Goal: Information Seeking & Learning: Learn about a topic

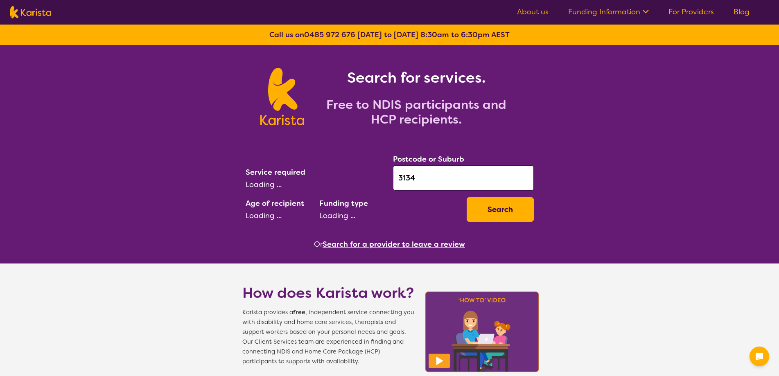
select select "Psychology"
select select "AS"
select select "NDIS"
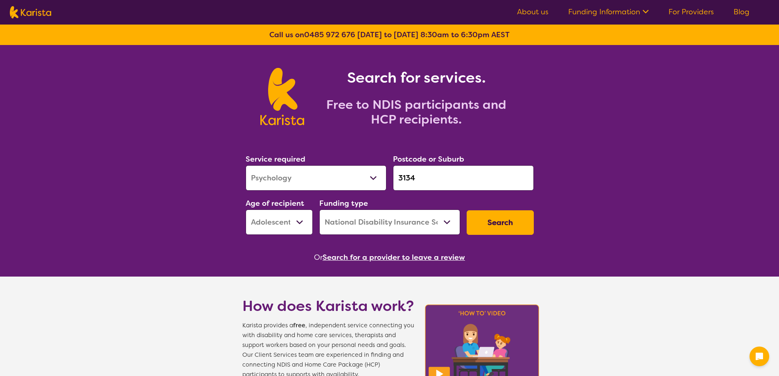
drag, startPoint x: 367, startPoint y: 251, endPoint x: 359, endPoint y: 262, distance: 14.1
click at [367, 251] on section "Service required Allied Health Assistant Assessment (ADHD or Autism) Behaviour …" at bounding box center [390, 197] width 315 height 134
click at [359, 262] on button "Search for a provider to leave a review" at bounding box center [394, 257] width 143 height 12
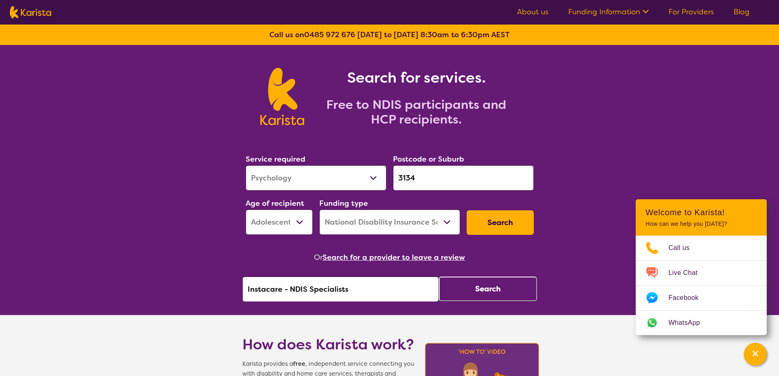
click at [325, 276] on div "Or Search for a provider to leave a review Instacare - NDIS Specialists Search" at bounding box center [389, 276] width 295 height 51
click at [297, 295] on input "Instacare - NDIS Specialists" at bounding box center [340, 289] width 197 height 25
click at [294, 296] on input "Instacare - NDIS Specialists" at bounding box center [340, 289] width 197 height 25
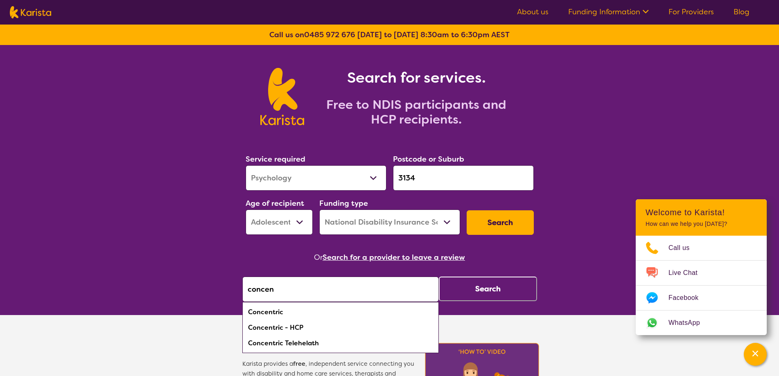
click at [276, 313] on div "Concentric" at bounding box center [341, 313] width 188 height 16
type input "Concentric"
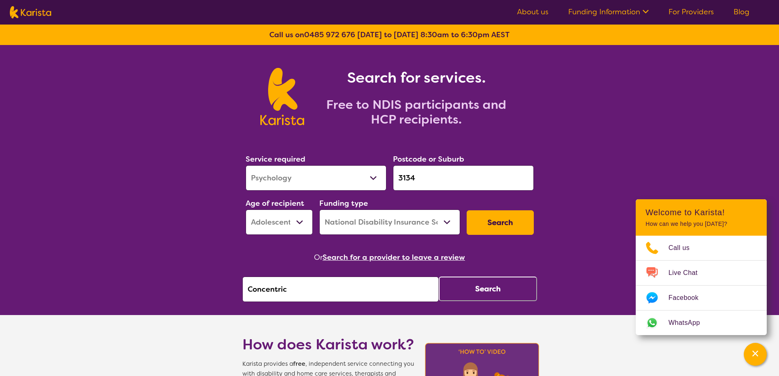
click at [459, 288] on button "Search" at bounding box center [488, 289] width 98 height 25
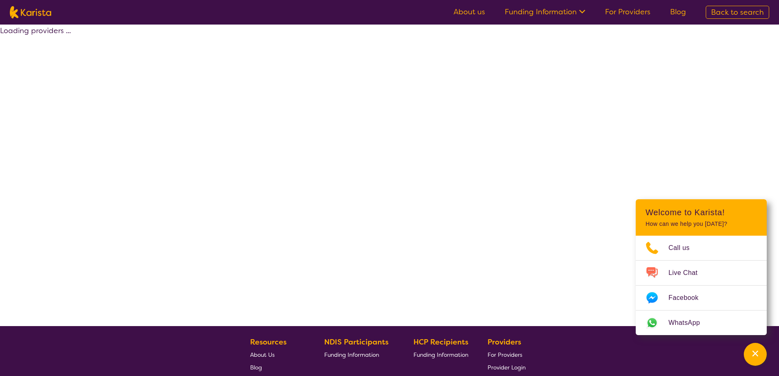
select select "by_score"
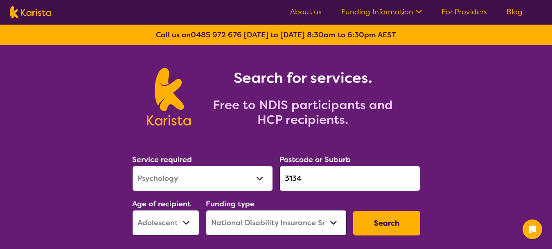
select select "Psychology"
select select "AS"
select select "NDIS"
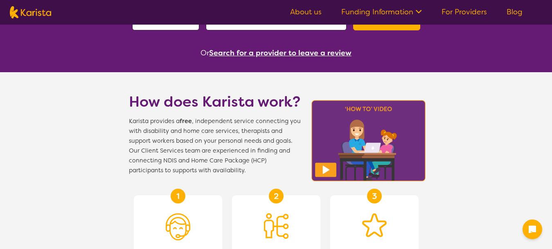
click at [261, 50] on button "Search for a provider to leave a review" at bounding box center [280, 53] width 143 height 12
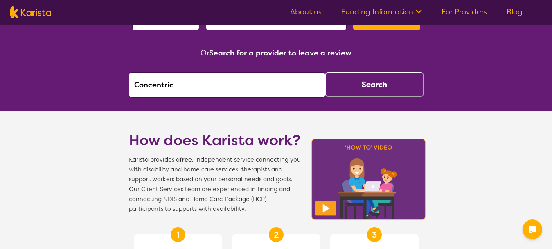
click at [215, 86] on input "Concentric" at bounding box center [227, 84] width 197 height 25
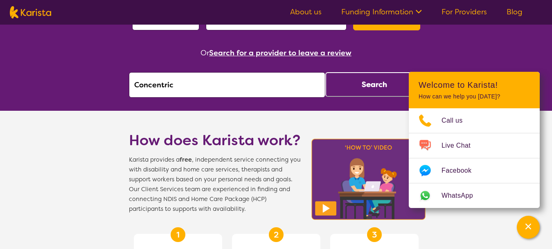
click at [224, 85] on input "Concentric" at bounding box center [227, 84] width 197 height 25
click at [336, 87] on button "Search" at bounding box center [375, 84] width 98 height 25
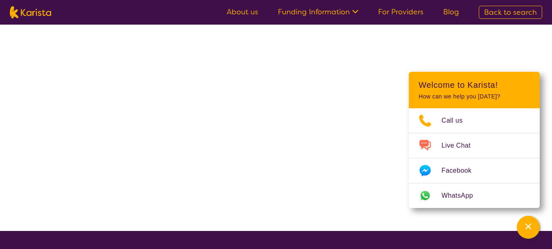
select select "by_score"
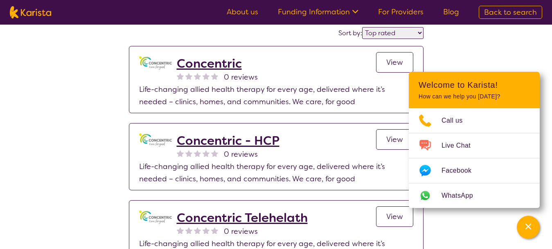
scroll to position [82, 0]
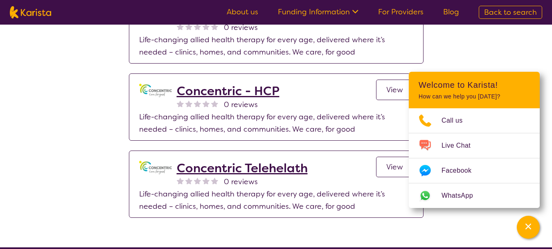
click at [390, 83] on link "View" at bounding box center [394, 89] width 37 height 20
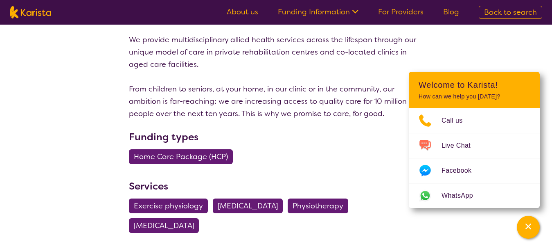
click at [179, 114] on p "We provide multidisciplinary allied health services across the lifespan through…" at bounding box center [276, 77] width 295 height 86
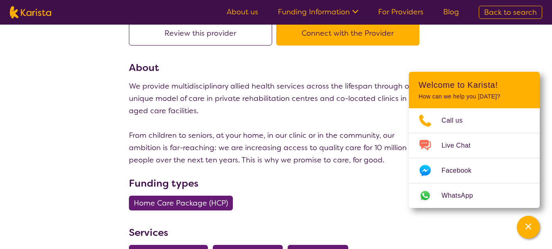
scroll to position [41, 0]
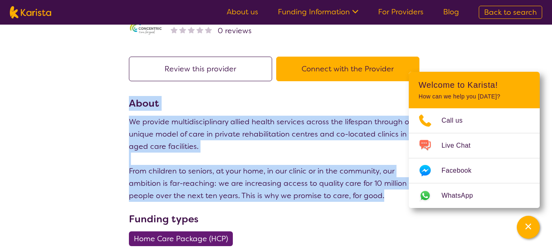
drag, startPoint x: 387, startPoint y: 194, endPoint x: 84, endPoint y: 100, distance: 317.6
click at [84, 100] on div "search results Concentric - HCP 0 reviews Review this provider Connect with the…" at bounding box center [276, 180] width 552 height 392
copy section "About We provide multidisciplinary allied health services across the lifespan t…"
